Goal: Information Seeking & Learning: Learn about a topic

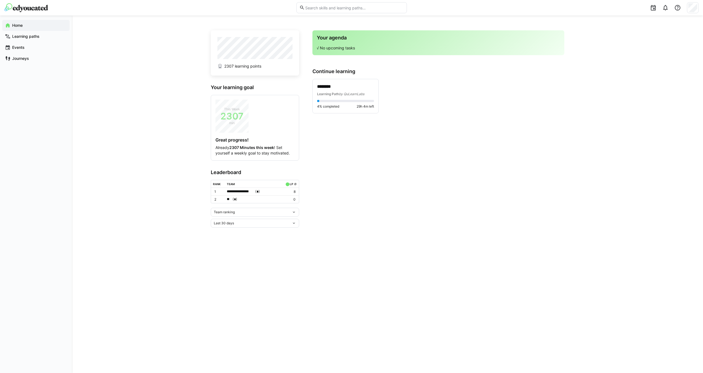
click at [505, 113] on div "******** Learning Path by QuLearnLabs 4% completed 29h 4m left" at bounding box center [438, 96] width 252 height 35
click at [327, 96] on div "Learning Path by QuLearnLabs" at bounding box center [345, 94] width 57 height 6
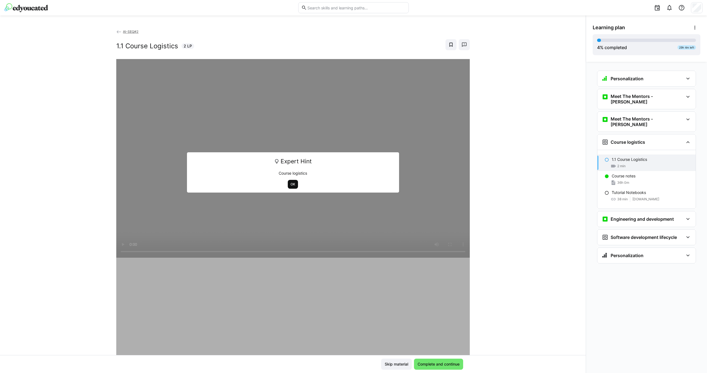
click at [292, 183] on span "OK" at bounding box center [293, 184] width 6 height 4
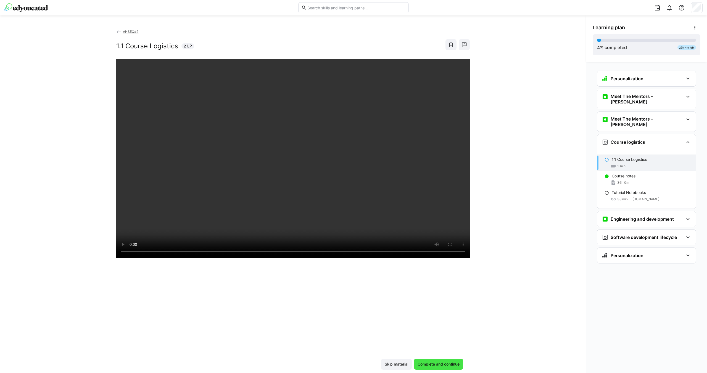
click at [438, 365] on span "Complete and continue" at bounding box center [439, 365] width 44 height 6
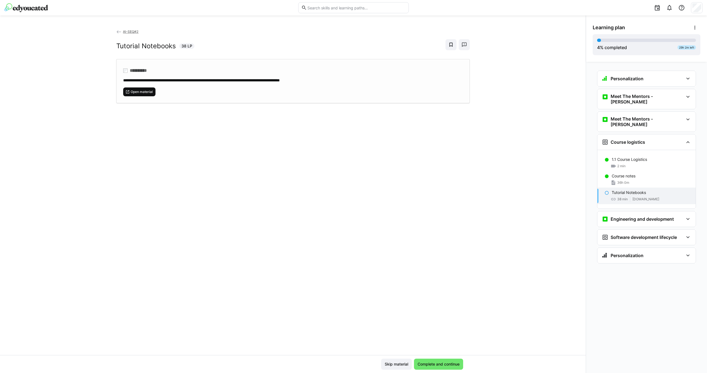
click at [142, 93] on span "Open material" at bounding box center [141, 92] width 23 height 4
click at [449, 366] on span "Complete and continue" at bounding box center [439, 365] width 44 height 6
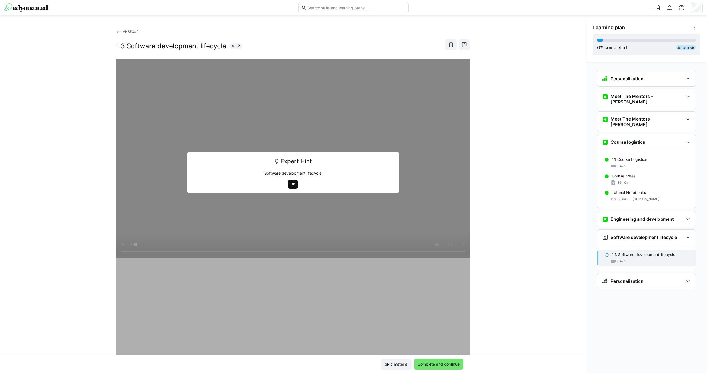
click at [290, 185] on span "OK" at bounding box center [293, 184] width 6 height 4
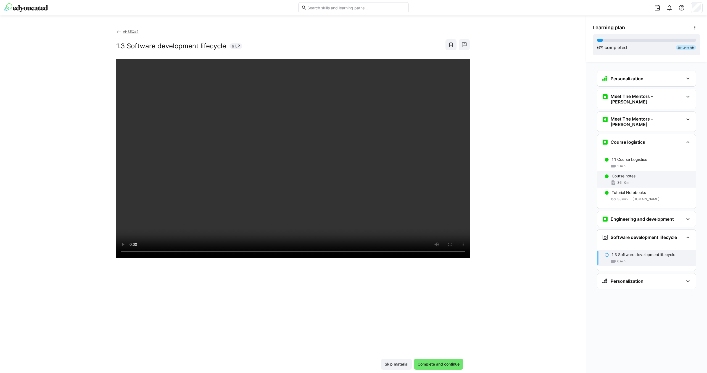
click at [638, 180] on div "36h 0m" at bounding box center [652, 183] width 80 height 6
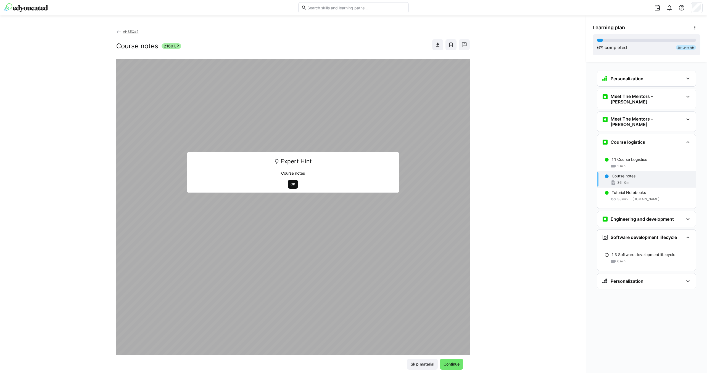
click at [289, 187] on span "OK" at bounding box center [293, 184] width 10 height 9
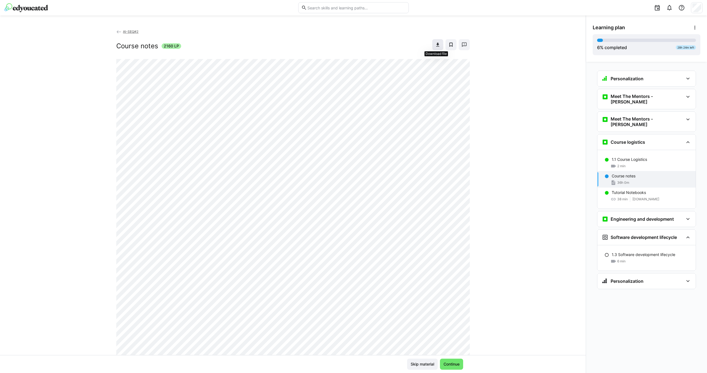
click at [440, 43] on span at bounding box center [437, 44] width 11 height 11
click at [654, 216] on div "Engineering and development" at bounding box center [638, 219] width 72 height 7
click at [538, 224] on div "AI-SEQ#2 Course notes 2160 LP" at bounding box center [293, 192] width 586 height 327
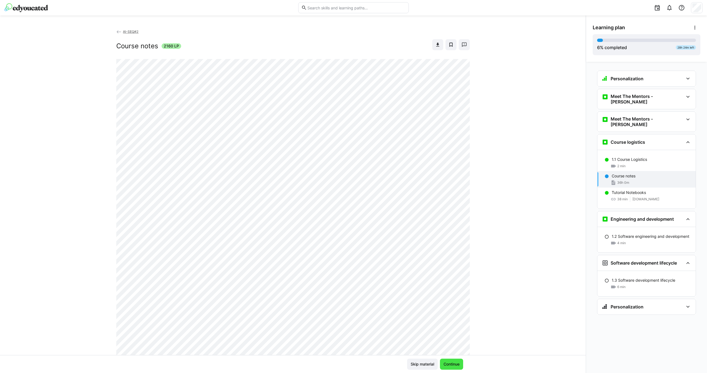
click at [460, 361] on span "Continue" at bounding box center [451, 364] width 23 height 11
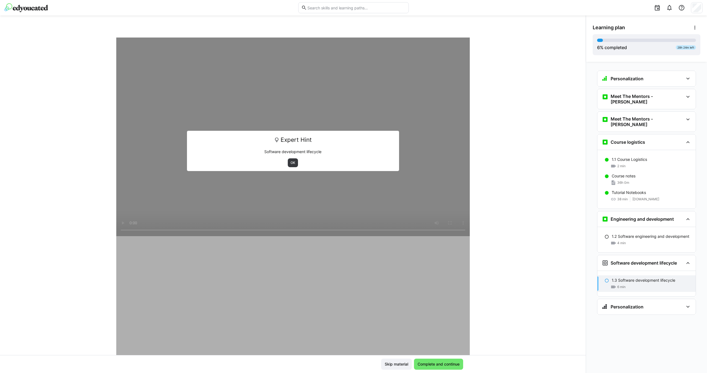
scroll to position [23, 0]
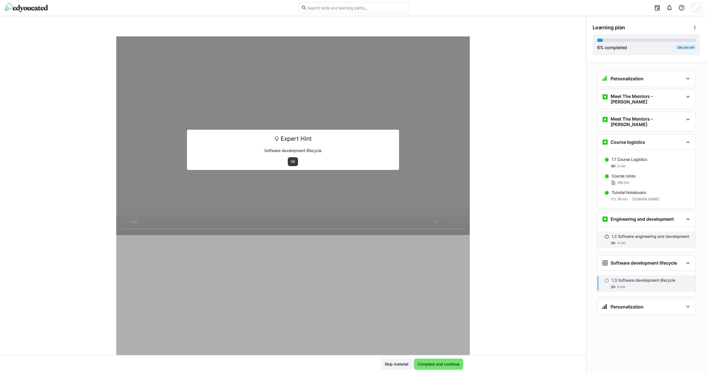
click at [636, 234] on p "1.2 Software engineering and development" at bounding box center [651, 237] width 78 height 6
